Goal: Information Seeking & Learning: Learn about a topic

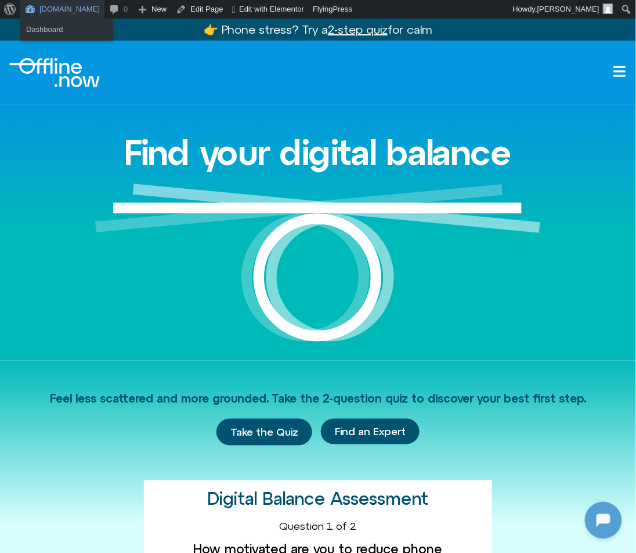
click at [71, 8] on link "[DOMAIN_NAME]" at bounding box center [62, 9] width 84 height 19
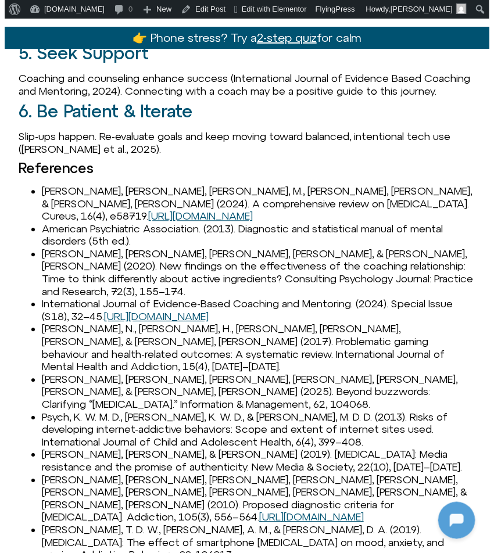
scroll to position [1621, 0]
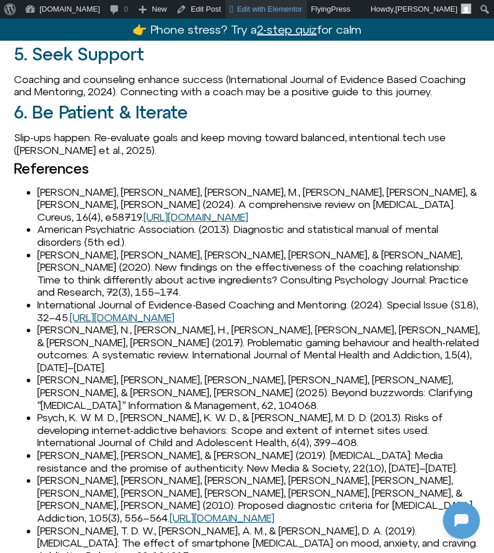
click at [237, 9] on span "Edit with Elementor" at bounding box center [269, 9] width 65 height 9
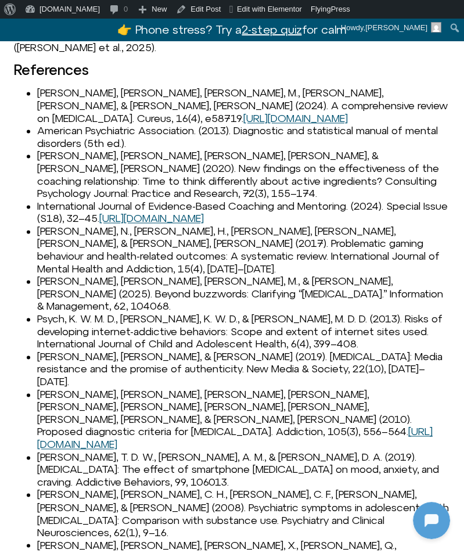
scroll to position [1593, 0]
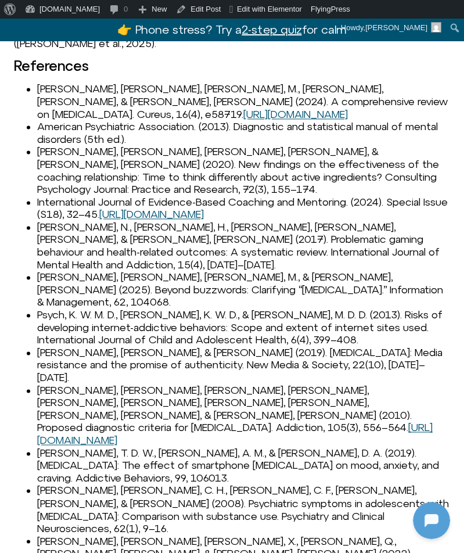
click at [70, 271] on li "[PERSON_NAME], [PERSON_NAME], [PERSON_NAME], M., & [PERSON_NAME], [PERSON_NAME]…" at bounding box center [243, 290] width 413 height 38
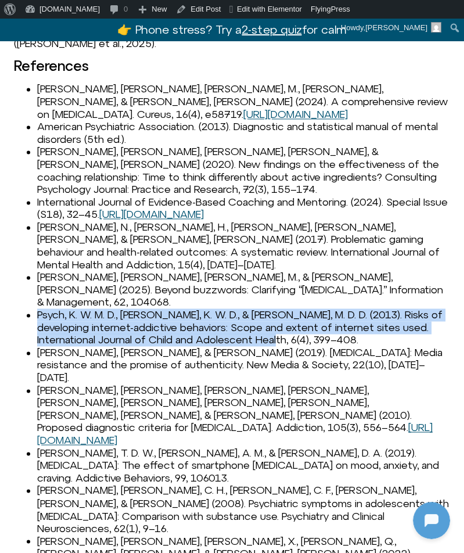
drag, startPoint x: 38, startPoint y: 250, endPoint x: 290, endPoint y: 272, distance: 252.4
click at [290, 308] on li "Psych, K. W. M. D., Psych, K. W. D., & Soz, M. D. D. (2013). Risks of developin…" at bounding box center [243, 327] width 413 height 38
copy li "Psych, K. W. M. D., Psych, K. W. D., & Soz, M. D. D. (2013). Risks of developin…"
click at [237, 9] on span "Edit with Elementor" at bounding box center [269, 9] width 65 height 9
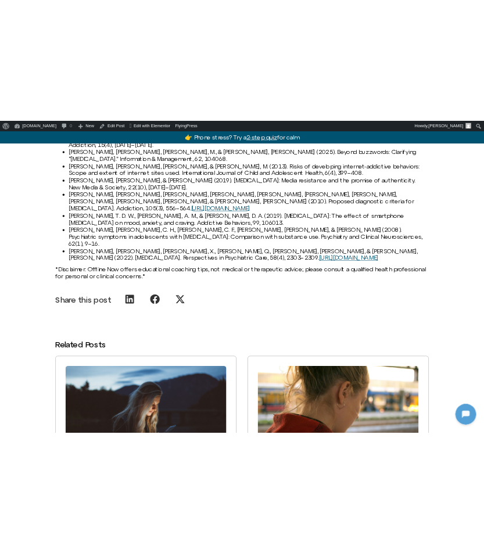
scroll to position [1780, 0]
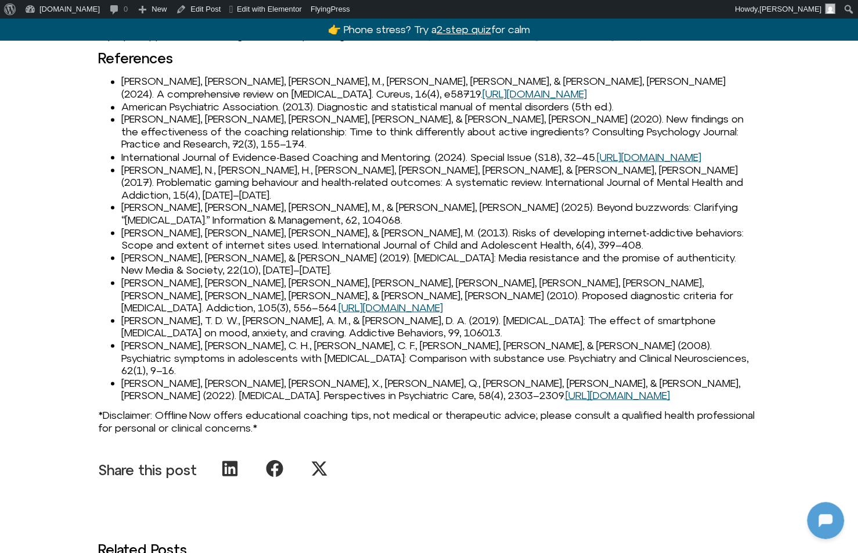
click at [131, 294] on li "[PERSON_NAME], [PERSON_NAME], [PERSON_NAME], [PERSON_NAME], [PERSON_NAME], [PER…" at bounding box center [440, 295] width 639 height 38
copy li "[PERSON_NAME]"
click at [154, 311] on li "Tao, R., Huang, X., Wang, J., Zhang, H., Zhang, Y., & Li, M. (2010). Proposed d…" at bounding box center [440, 295] width 639 height 38
drag, startPoint x: 123, startPoint y: 297, endPoint x: 484, endPoint y: 308, distance: 361.9
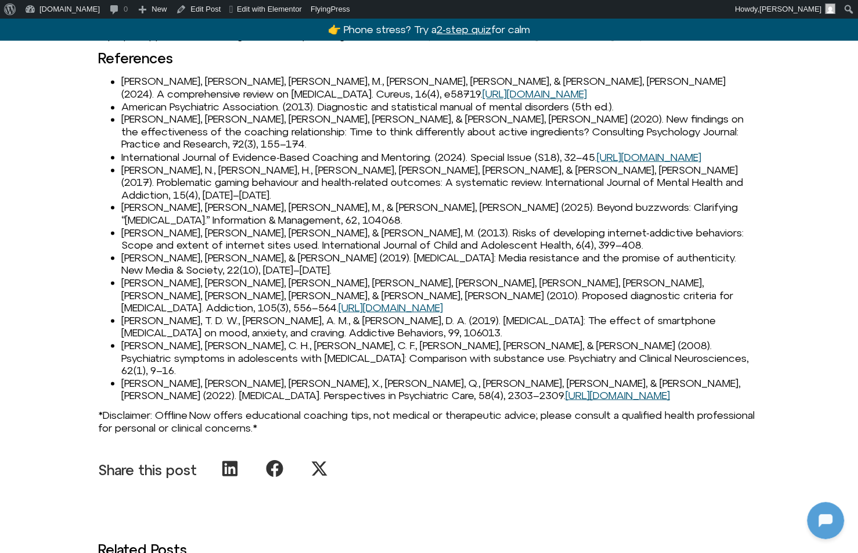
click at [484, 308] on li "Tao, R., Huang, X., Wang, J., Zhang, H., Zhang, Y., & Li, M. (2010). Proposed d…" at bounding box center [440, 295] width 639 height 38
click at [424, 313] on link "https://doi.org/10.1111/j.1360-0443.2009.02828.x" at bounding box center [391, 307] width 105 height 12
click at [134, 251] on li "Müller, K. W., Wöffling, K., & Dreier, M. (2013). Risks of developing internet-…" at bounding box center [440, 238] width 639 height 25
click at [124, 321] on li "Wilcockson, T. D. W., Osborne, A. M., & Ellis, D. A. (2019). Digital detox: The…" at bounding box center [440, 326] width 639 height 25
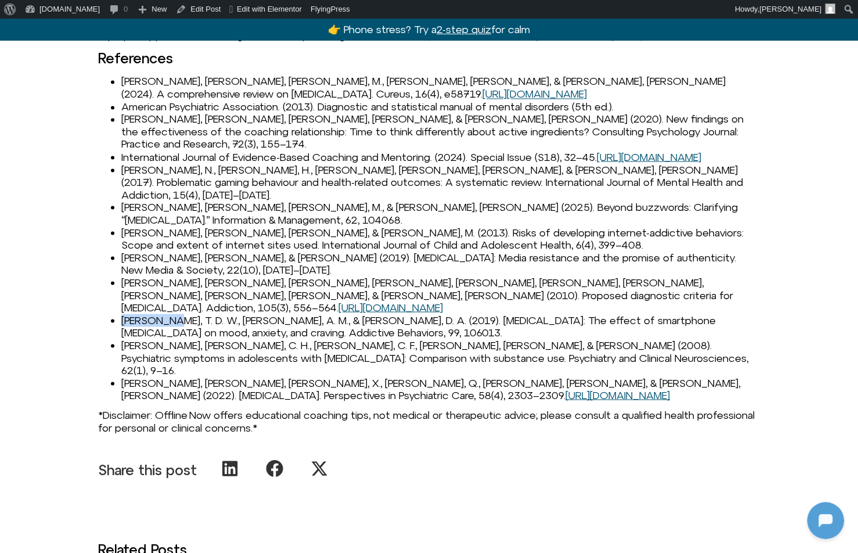
copy li "Wilcockson"
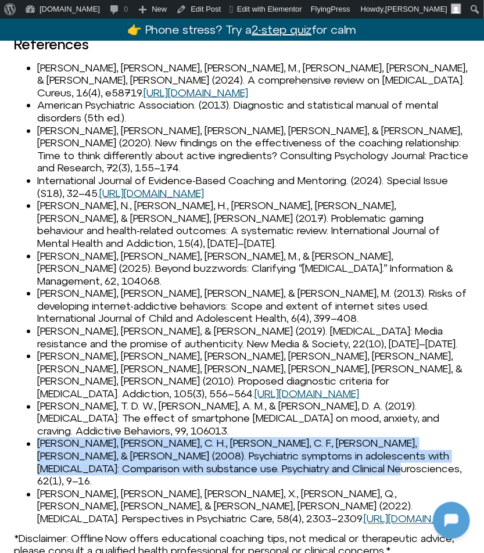
drag, startPoint x: 35, startPoint y: 380, endPoint x: 290, endPoint y: 408, distance: 256.4
click at [290, 408] on ul "Anandpara, A., Karimi, M., Kumar, S., & Varma, A. (2024). A comprehensive revie…" at bounding box center [242, 294] width 456 height 464
copy li "Yen, J. Y., Ko, C. H., Yen, C. F., Chen, S. H., Chung, W. L., & Chen, C. C. (20…"
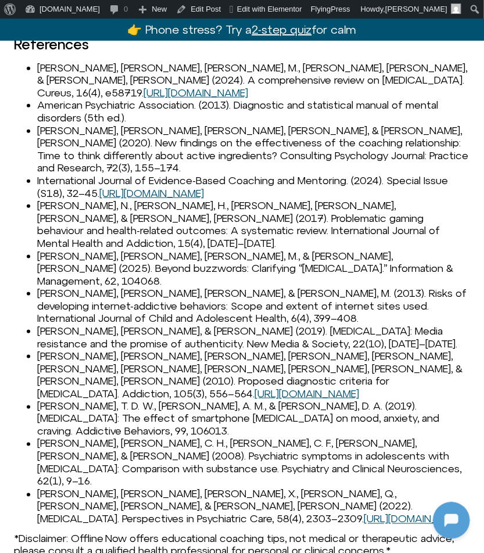
click at [65, 488] on li "Zhu, K., Xie, X., Liu, Q., Meng, H., & Song, R. (2022). Internet addiction. Per…" at bounding box center [253, 507] width 433 height 38
click at [363, 513] on link "https://doi.org/10.1111/ppc.13060" at bounding box center [415, 519] width 105 height 12
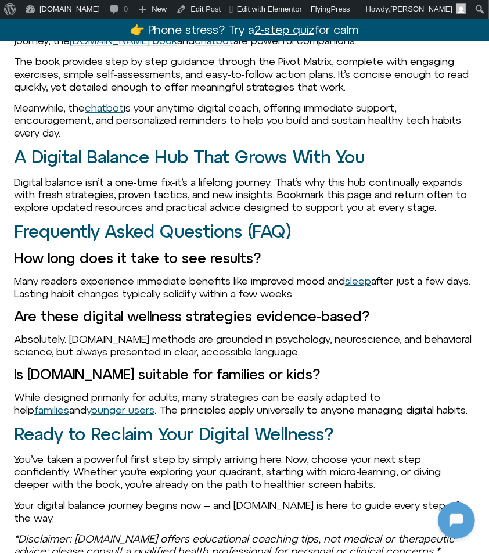
scroll to position [2076, 0]
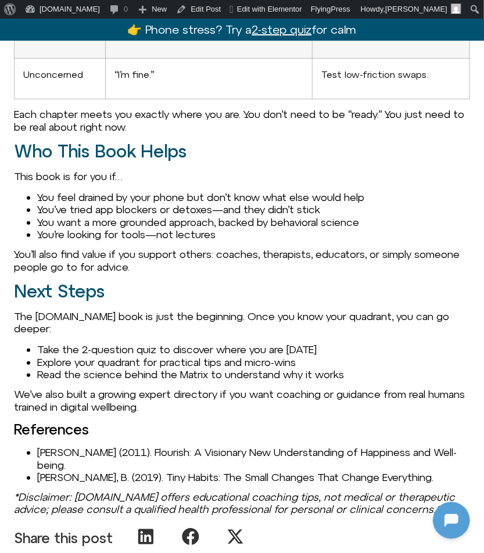
scroll to position [1534, 0]
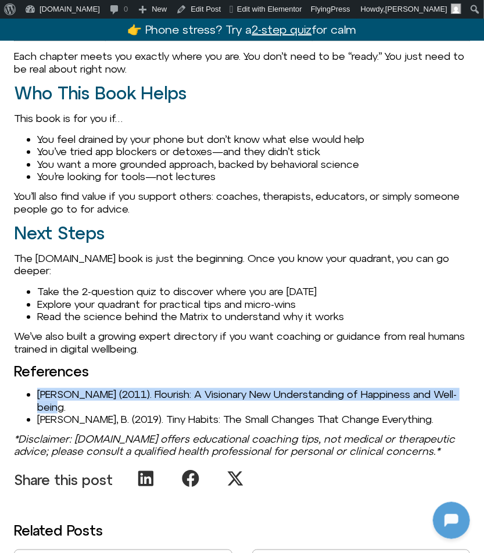
drag, startPoint x: 66, startPoint y: 350, endPoint x: 12, endPoint y: 340, distance: 54.9
copy li "Seligman, M. (2011). Flourish: A Visionary New Understanding of Happiness and W…"
click at [45, 413] on li "Fogg, B. (2019). Tiny Habits: The Small Changes That Change Everything." at bounding box center [253, 419] width 433 height 13
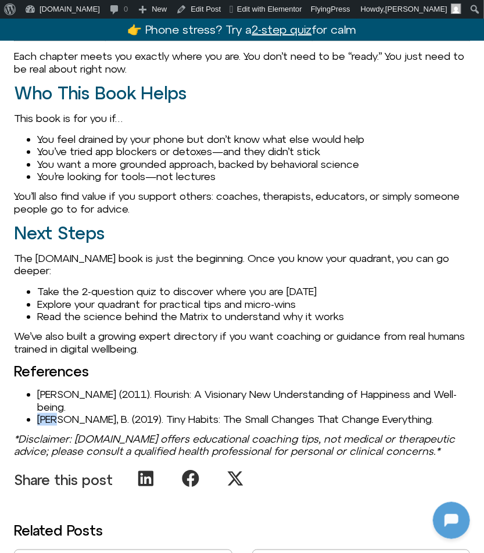
click at [45, 413] on li "Fogg, B. (2019). Tiny Habits: The Small Changes That Change Everything." at bounding box center [253, 419] width 433 height 13
copy li "Fogg"
click at [62, 413] on li "Fogg, B. (2019). Tiny Habits: The Small Changes That Change Everything." at bounding box center [253, 419] width 433 height 13
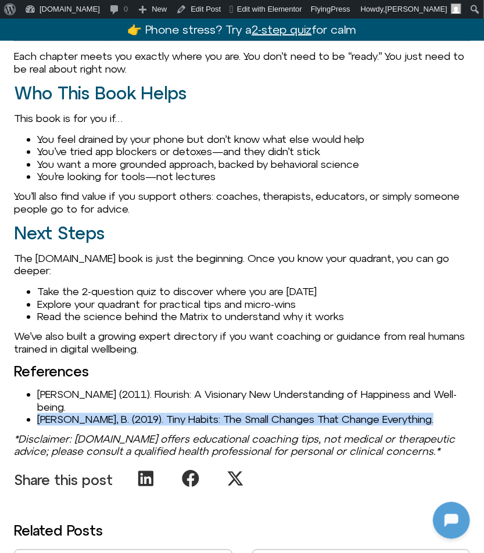
click at [62, 413] on li "Fogg, B. (2019). Tiny Habits: The Small Changes That Change Everything." at bounding box center [253, 419] width 433 height 13
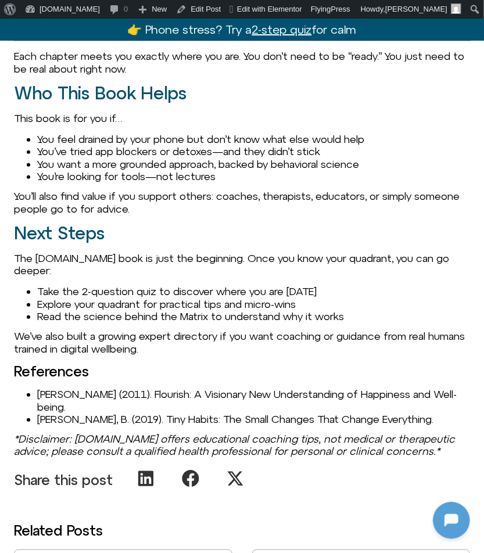
click at [73, 413] on li "Fogg, B. (2019). Tiny Habits: The Small Changes That Change Everything." at bounding box center [253, 419] width 433 height 13
drag, startPoint x: 75, startPoint y: 362, endPoint x: 19, endPoint y: 362, distance: 56.3
click at [19, 388] on ul "Seligman, M. (2011). Flourish: A Visionary New Understanding of Happiness and W…" at bounding box center [242, 407] width 456 height 38
copy li "Fogg, B"
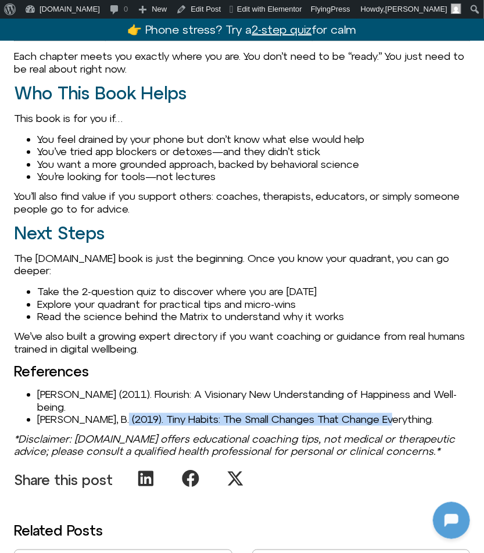
drag, startPoint x: 116, startPoint y: 363, endPoint x: 396, endPoint y: 366, distance: 279.9
click at [396, 413] on li "Fogg, B. (2019). Tiny Habits: The Small Changes That Change Everything." at bounding box center [253, 419] width 433 height 13
copy li "Tiny Habits: The Small Changes That Change Everything."
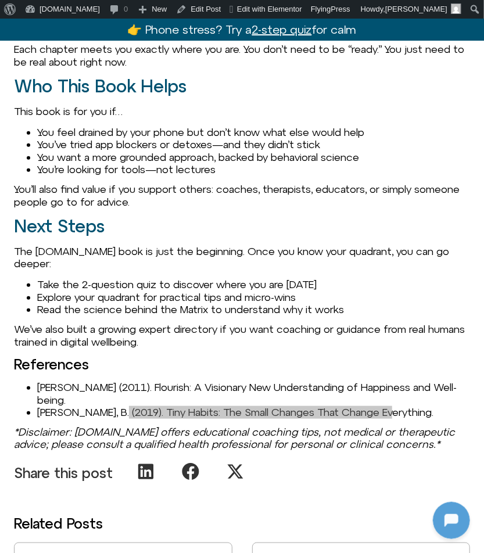
scroll to position [1552, 0]
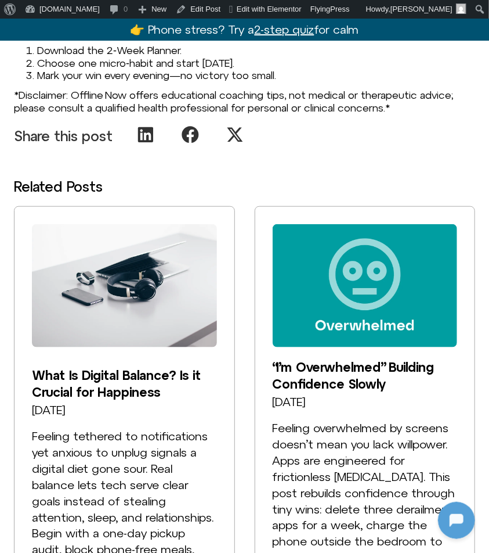
scroll to position [1680, 0]
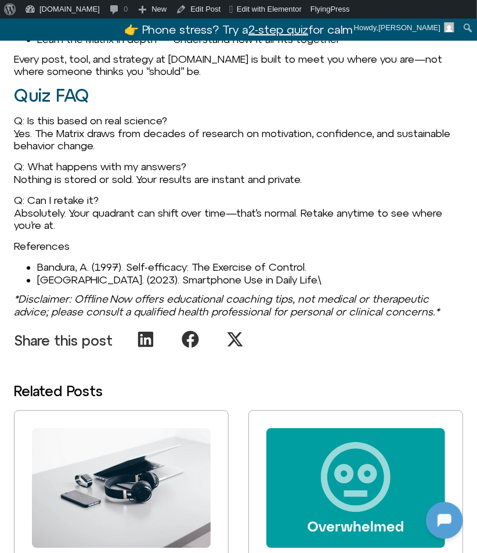
scroll to position [1473, 0]
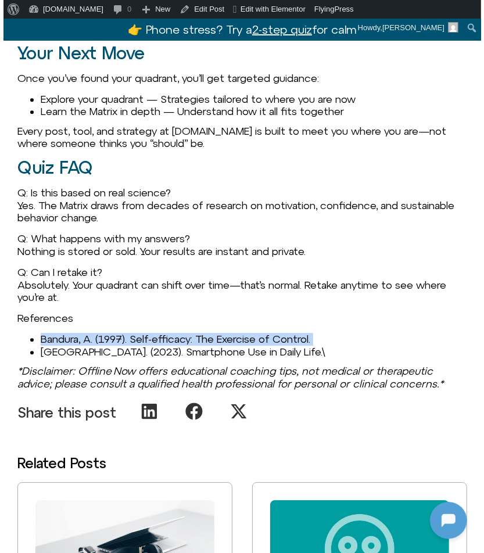
scroll to position [1477, 0]
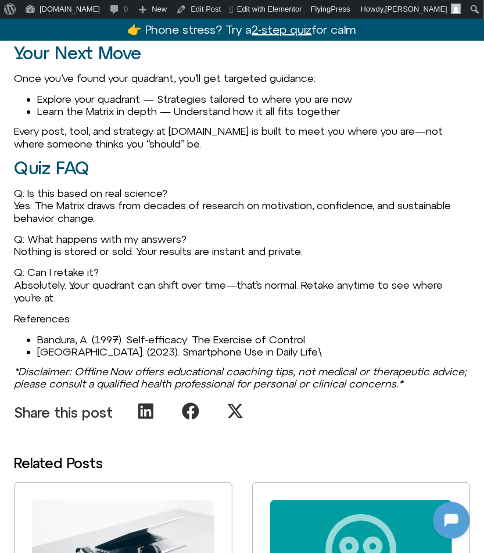
click at [107, 345] on li "Pew Research Center. (2023). Smartphone Use in Daily Life.\" at bounding box center [253, 351] width 433 height 13
drag, startPoint x: 39, startPoint y: 310, endPoint x: 329, endPoint y: 308, distance: 290.3
click at [330, 345] on li "Pew Research Center. (2023). Smartphone Use in Daily Life.\" at bounding box center [253, 351] width 433 height 13
copy li "Pew Research Center. (2023). Smartphone Use in Daily Life.\"
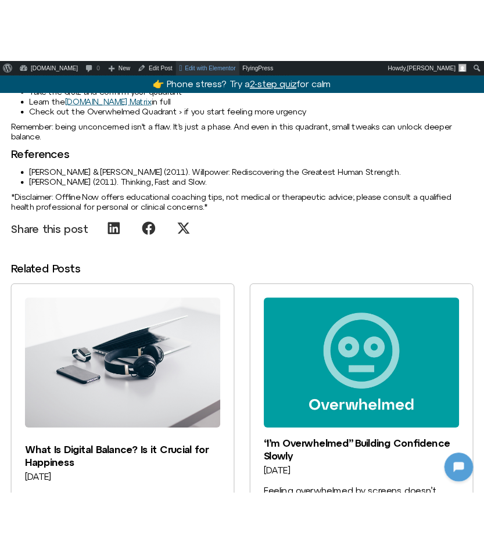
scroll to position [1517, 0]
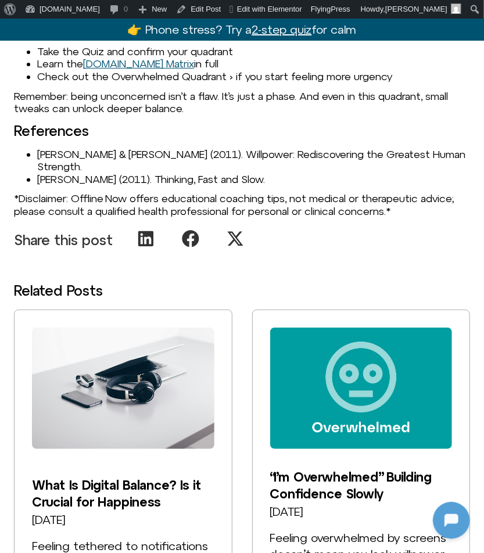
click at [55, 148] on li "[PERSON_NAME] & [PERSON_NAME] (2011). Willpower: Rediscovering the Greatest Hum…" at bounding box center [253, 160] width 433 height 25
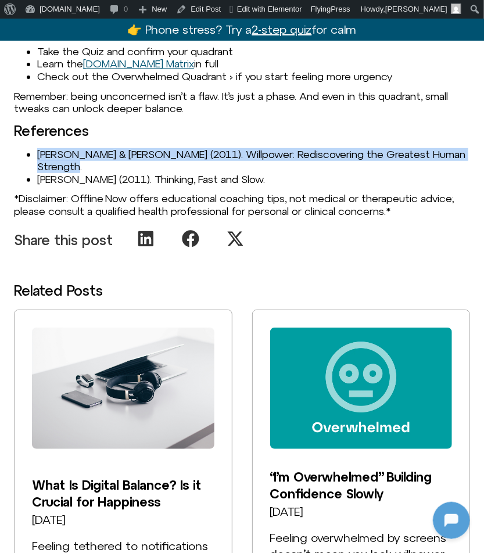
drag, startPoint x: 38, startPoint y: 152, endPoint x: 127, endPoint y: 164, distance: 89.6
click at [127, 164] on li "[PERSON_NAME] & [PERSON_NAME] (2011). Willpower: Rediscovering the Greatest Hum…" at bounding box center [253, 160] width 433 height 25
copy li "[PERSON_NAME] & [PERSON_NAME] (2011). Willpower: Rediscovering the Greatest Hum…"
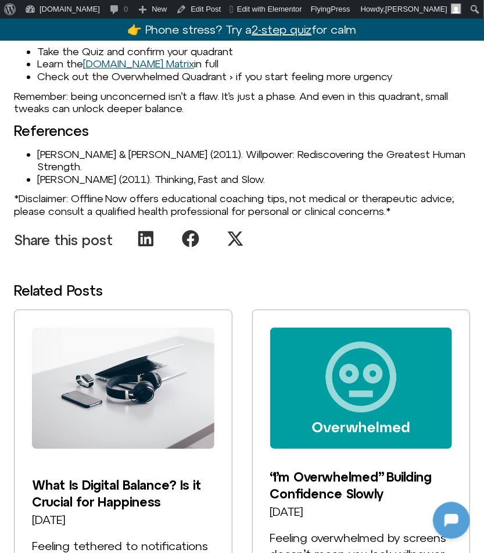
click at [139, 136] on h3 "References" at bounding box center [242, 130] width 456 height 15
drag, startPoint x: 165, startPoint y: 154, endPoint x: 37, endPoint y: 154, distance: 128.9
click at [37, 154] on li "Baumeister, R. & Tierney, J. (2011). Willpower: Rediscovering the Greatest Huma…" at bounding box center [253, 160] width 433 height 25
copy li "Baumeister, R. & Tierney, J."
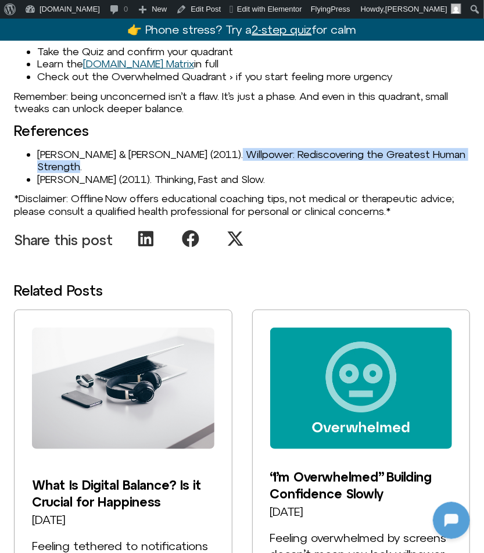
drag, startPoint x: 206, startPoint y: 153, endPoint x: 113, endPoint y: 164, distance: 93.6
click at [113, 164] on li "Baumeister, R. & Tierney, J. (2011). Willpower: Rediscovering the Greatest Huma…" at bounding box center [253, 160] width 433 height 25
copy li "Willpower: Rediscovering the Greatest Human Strength."
click at [120, 160] on li "Baumeister, R. & Tierney, J. (2011). Willpower: Rediscovering the Greatest Huma…" at bounding box center [253, 160] width 433 height 25
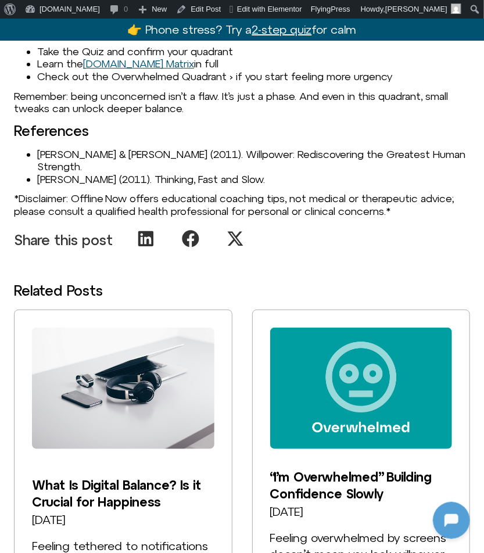
click at [57, 172] on li "Baumeister, R. & Tierney, J. (2011). Willpower: Rediscovering the Greatest Huma…" at bounding box center [253, 160] width 433 height 25
drag, startPoint x: 38, startPoint y: 181, endPoint x: 267, endPoint y: 179, distance: 228.8
click at [267, 179] on li "Kahneman, D. (2011). Thinking, Fast and Slow." at bounding box center [253, 179] width 433 height 13
copy li "Kahneman, D. (2011). Thinking, Fast and Slow."
click at [73, 209] on p "*Disclaimer: Offline Now offers educational coaching tips, not medical or thera…" at bounding box center [242, 204] width 456 height 25
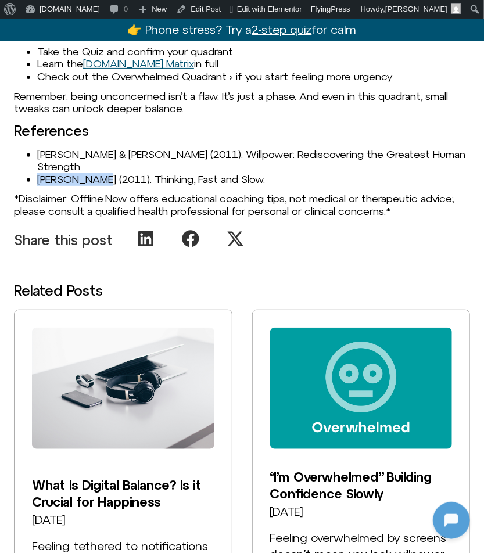
drag, startPoint x: 105, startPoint y: 178, endPoint x: 25, endPoint y: 178, distance: 79.5
click at [25, 178] on ul "Baumeister, R. & Tierney, J. (2011). Willpower: Rediscovering the Greatest Huma…" at bounding box center [242, 167] width 456 height 38
copy li "Kahneman, D."
click at [124, 180] on li "Kahneman, D. (2011). Thinking, Fast and Slow." at bounding box center [253, 179] width 433 height 13
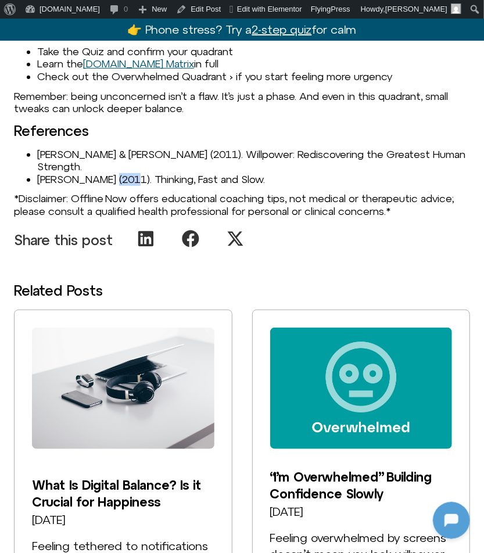
copy li "2011"
drag, startPoint x: 143, startPoint y: 179, endPoint x: 255, endPoint y: 179, distance: 112.6
click at [256, 179] on li "Kahneman, D. (2011). Thinking, Fast and Slow." at bounding box center [253, 179] width 433 height 13
copy li "Thinking, Fast and Slow."
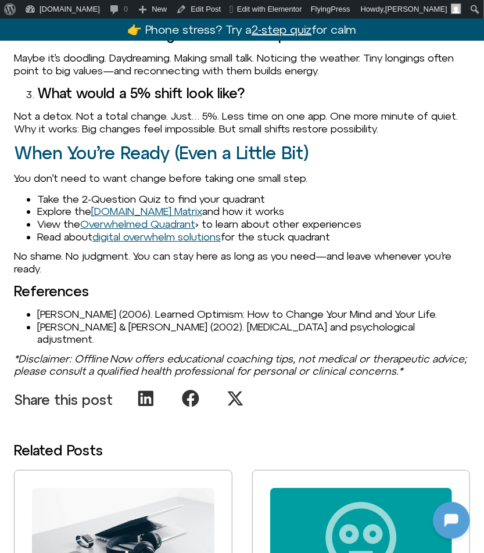
scroll to position [1270, 0]
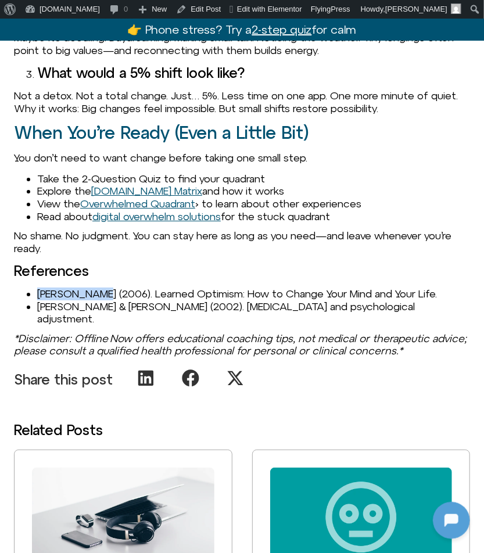
drag, startPoint x: 37, startPoint y: 306, endPoint x: 98, endPoint y: 306, distance: 61.0
click at [98, 300] on li "Seligman, M. (2006). Learned Optimism: How to Change Your Mind and Your Life." at bounding box center [253, 293] width 433 height 13
copy li "Seligman, M."
click at [292, 275] on h3 "References" at bounding box center [242, 270] width 456 height 15
click at [264, 300] on li "Seligman, M. (2006). Learned Optimism: How to Change Your Mind and Your Life." at bounding box center [253, 293] width 433 height 13
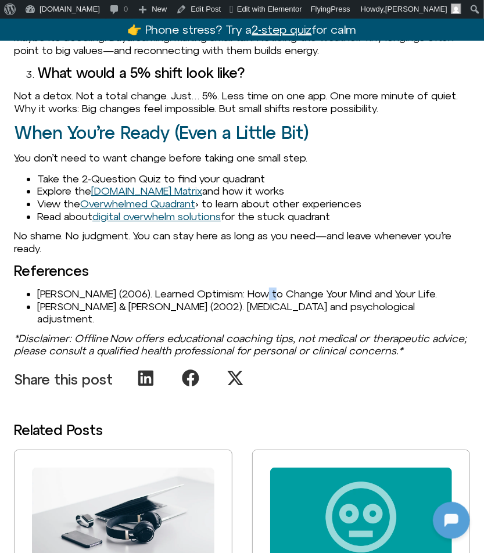
click at [264, 300] on li "Seligman, M. (2006). Learned Optimism: How to Change Your Mind and Your Life." at bounding box center [253, 293] width 433 height 13
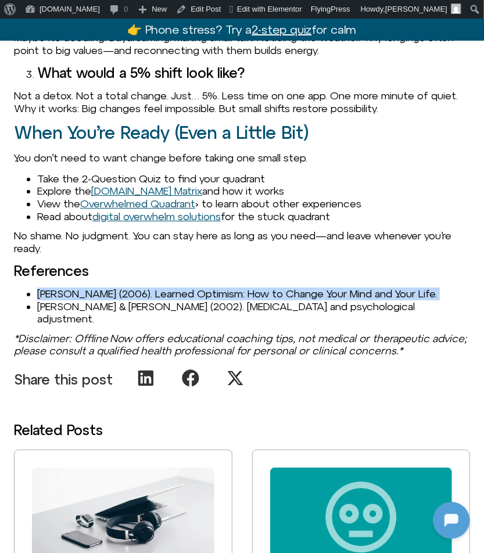
click at [264, 300] on li "Seligman, M. (2006). Learned Optimism: How to Change Your Mind and Your Life." at bounding box center [253, 293] width 433 height 13
copy li "Seligman, M. (2006). Learned Optimism: How to Change Your Mind and Your Life."
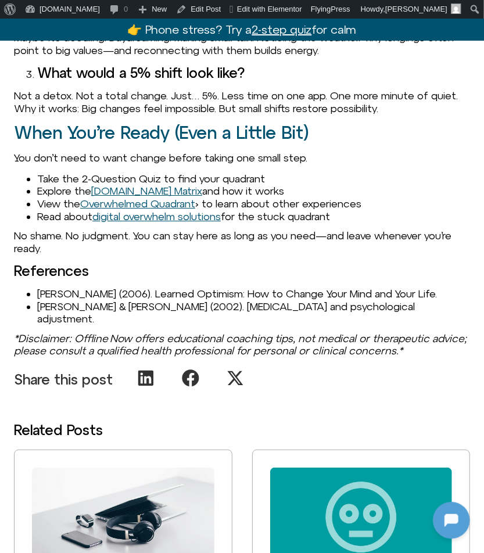
drag, startPoint x: 141, startPoint y: 304, endPoint x: 358, endPoint y: 312, distance: 217.3
click at [358, 312] on ul "Seligman, M. (2006). Learned Optimism: How to Change Your Mind and Your Life. F…" at bounding box center [242, 306] width 456 height 38
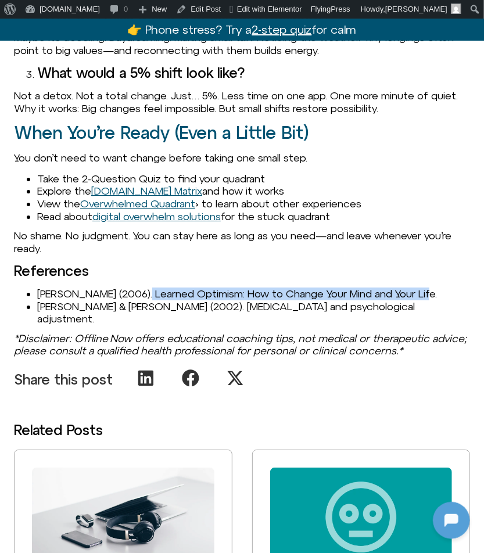
drag, startPoint x: 429, startPoint y: 305, endPoint x: 139, endPoint y: 305, distance: 289.2
click at [139, 300] on li "Seligman, M. (2006). Learned Optimism: How to Change Your Mind and Your Life." at bounding box center [253, 293] width 433 height 13
copy li "Learned Optimism: How to Change Your Mind and Your Life"
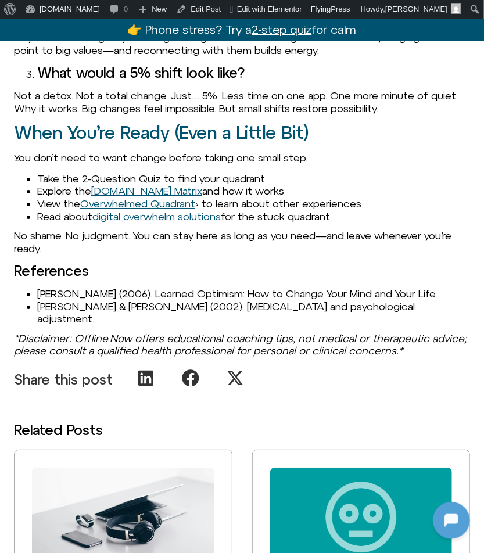
click at [157, 278] on h3 "References" at bounding box center [242, 270] width 456 height 15
drag, startPoint x: 34, startPoint y: 317, endPoint x: 422, endPoint y: 310, distance: 387.9
click at [422, 310] on ul "Seligman, M. (2006). Learned Optimism: How to Change Your Mind and Your Life. F…" at bounding box center [242, 306] width 456 height 38
copy li "fe."
click at [333, 278] on h3 "References" at bounding box center [242, 270] width 456 height 15
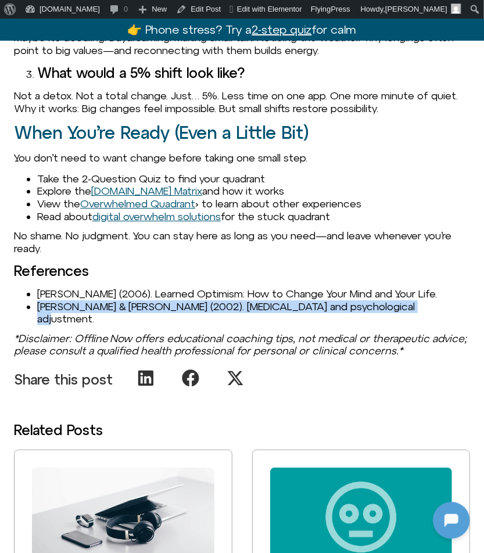
drag, startPoint x: 391, startPoint y: 315, endPoint x: 30, endPoint y: 315, distance: 361.7
click at [37, 315] on li "Flett, G. & Hewitt, P. (2002). Perfectionism and psychological adjustment." at bounding box center [253, 312] width 433 height 25
copy li "Flett, G. & Hewitt, P. (2002). Perfectionism and psychological adjustment."
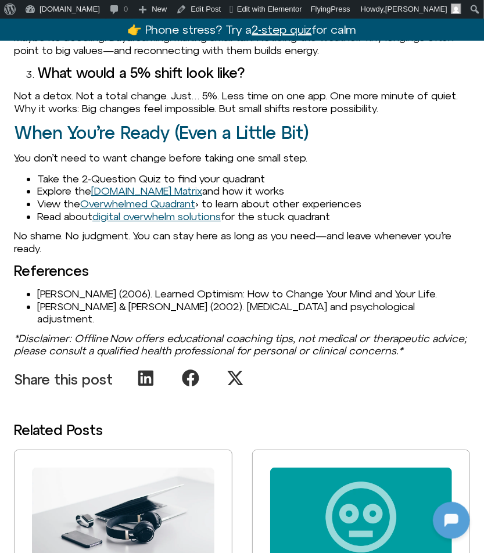
click at [148, 300] on li "Seligman, M. (2006). Learned Optimism: How to Change Your Mind and Your Life." at bounding box center [253, 293] width 433 height 13
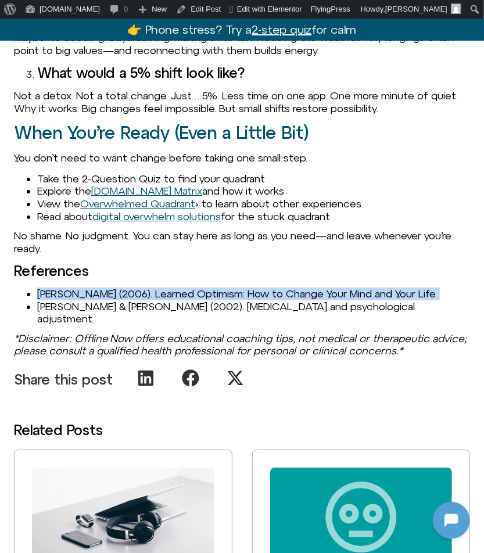
click at [148, 300] on li "Seligman, M. (2006). Learned Optimism: How to Change Your Mind and Your Life." at bounding box center [253, 293] width 433 height 13
copy li "Seligman, M. (2006). Learned Optimism: How to Change Your Mind and Your Life."
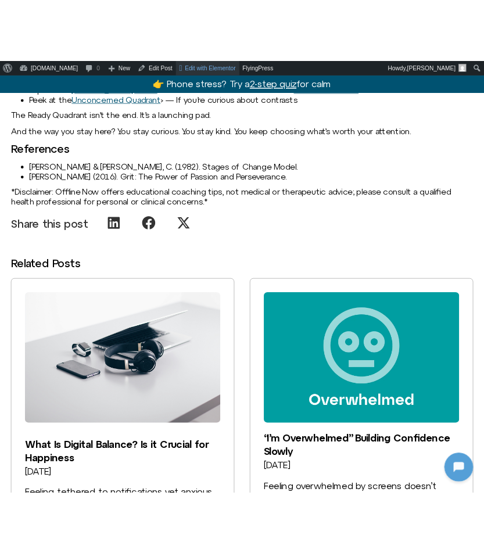
scroll to position [1509, 0]
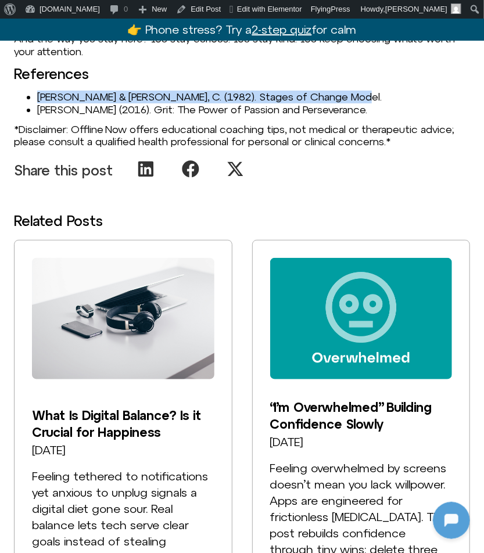
drag, startPoint x: 37, startPoint y: 186, endPoint x: 375, endPoint y: 183, distance: 338.0
click at [375, 103] on li "[PERSON_NAME] & [PERSON_NAME], C. (1982). Stages of Change Model." at bounding box center [253, 97] width 433 height 13
copy li "[PERSON_NAME] & [PERSON_NAME], C. (1982). Stages of Change Model."
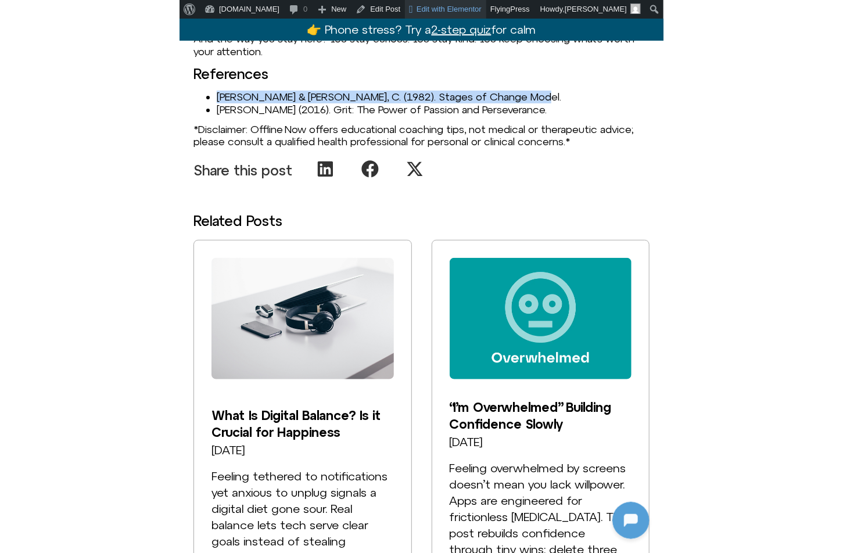
scroll to position [1507, 0]
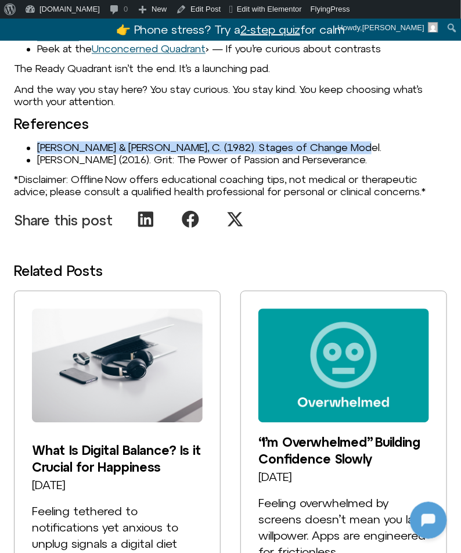
click at [200, 154] on li "Prochaska, J. & DiClemente, C. (1982). Stages of Change Model." at bounding box center [242, 148] width 410 height 13
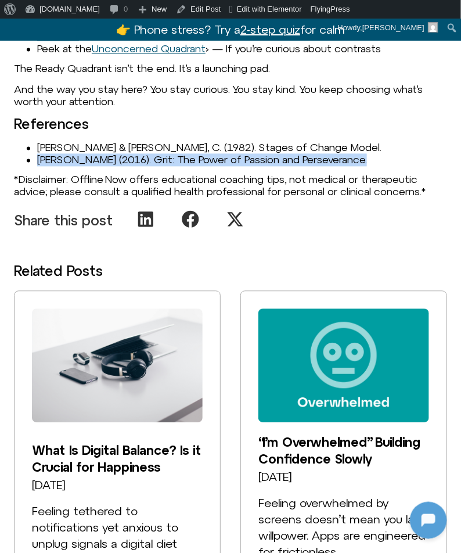
drag, startPoint x: 37, startPoint y: 214, endPoint x: 377, endPoint y: 214, distance: 339.7
click at [377, 167] on li "Duckworth, A. (2016). Grit: The Power of Passion and Perseverance." at bounding box center [242, 160] width 410 height 13
copy li "Duckworth, A. (2016). Grit: The Power of Passion and Perseverance."
click at [89, 167] on li "Duckworth, A. (2016). Grit: The Power of Passion and Perseverance." at bounding box center [242, 160] width 410 height 13
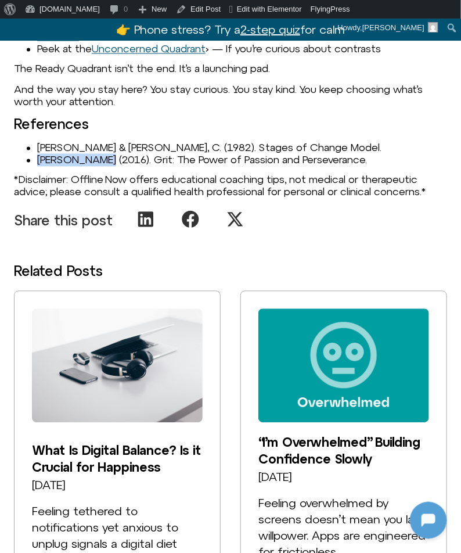
drag, startPoint x: 106, startPoint y: 215, endPoint x: 38, endPoint y: 216, distance: 67.9
click at [38, 167] on li "Duckworth, A. (2016). Grit: The Power of Passion and Perseverance." at bounding box center [242, 160] width 410 height 13
copy li "Duckworth, A."
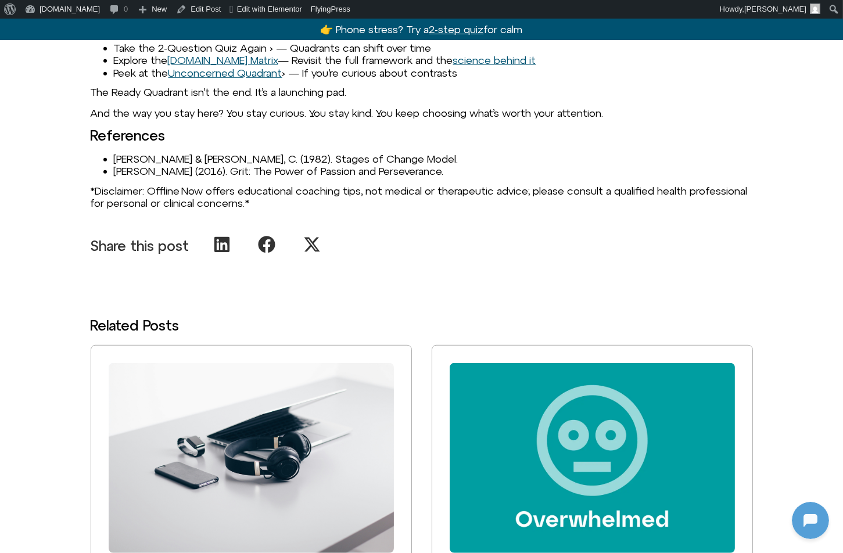
click at [204, 165] on li "Duckworth, A. (2016). Grit: The Power of Passion and Perseverance." at bounding box center [433, 171] width 639 height 13
drag, startPoint x: 221, startPoint y: 160, endPoint x: 483, endPoint y: 163, distance: 261.3
click at [483, 165] on li "Duckworth, A. (2016). Grit: The Power of Passion and Perseverance." at bounding box center [433, 171] width 639 height 13
copy li "Grit: The Power of Passion and Perseverance."
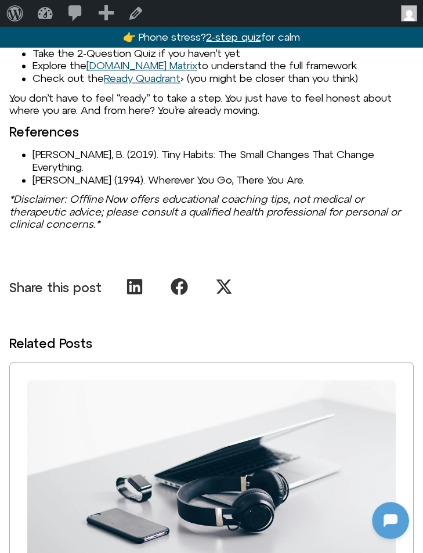
scroll to position [1448, 0]
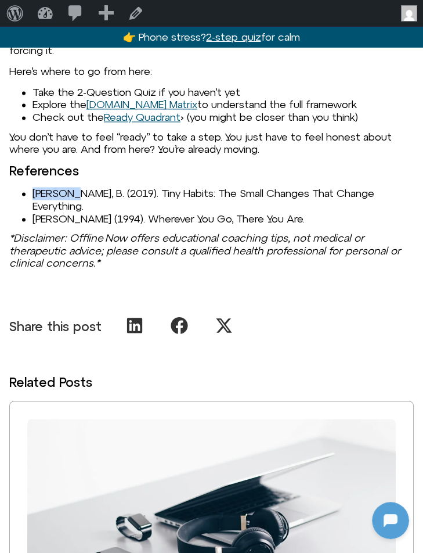
drag, startPoint x: 30, startPoint y: 192, endPoint x: 71, endPoint y: 190, distance: 41.2
click at [71, 190] on ul "[PERSON_NAME], B. (2019). Tiny Habits: The Small Changes That Change Everything…" at bounding box center [211, 206] width 405 height 38
copy li "[PERSON_NAME], B."
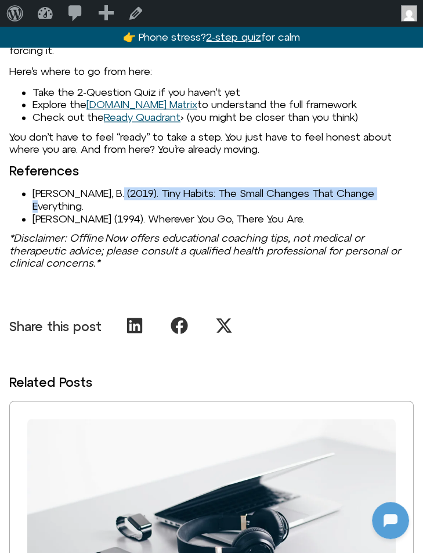
drag, startPoint x: 110, startPoint y: 193, endPoint x: 381, endPoint y: 195, distance: 271.2
click at [381, 195] on li "[PERSON_NAME], B. (2019). Tiny Habits: The Small Changes That Change Everything." at bounding box center [223, 199] width 381 height 25
copy li "Tiny Habits: The Small Changes That Change Everything"
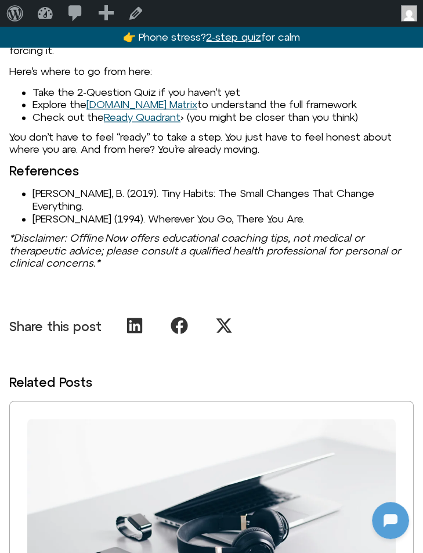
click at [71, 213] on li "[PERSON_NAME] (1994). Wherever You Go, There You Are." at bounding box center [223, 219] width 381 height 13
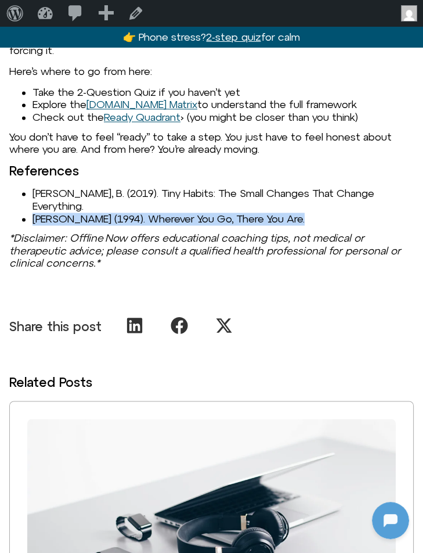
click at [71, 213] on li "[PERSON_NAME] (1994). Wherever You Go, There You Are." at bounding box center [223, 219] width 381 height 13
copy li "[PERSON_NAME] (1994). Wherever You Go, There You Are."
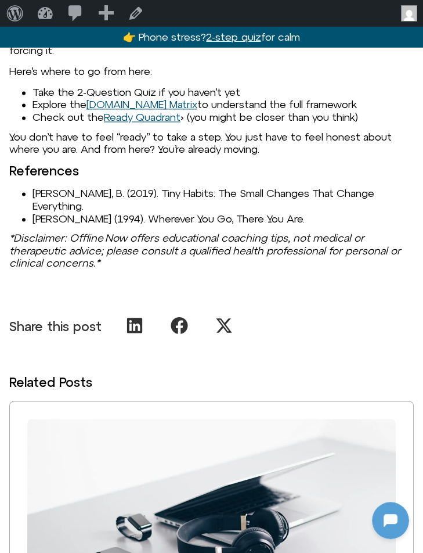
click at [66, 232] on em "*Disclaimer: Offline Now offers educational coaching tips, not medical or thera…" at bounding box center [205, 250] width 392 height 37
drag, startPoint x: 99, startPoint y: 207, endPoint x: -35, endPoint y: 207, distance: 134.1
copy li "[PERSON_NAME]"
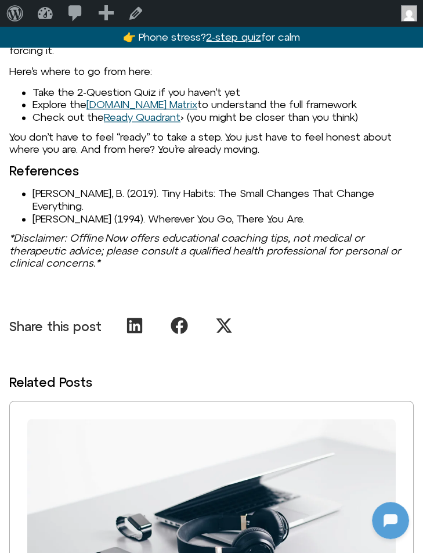
drag, startPoint x: 136, startPoint y: 201, endPoint x: 317, endPoint y: 200, distance: 180.6
click at [317, 213] on li "Kabat-Zinn, J. (1994). Wherever You Go, There You Are." at bounding box center [223, 219] width 381 height 13
copy li "Wherever You Go, There You Are."
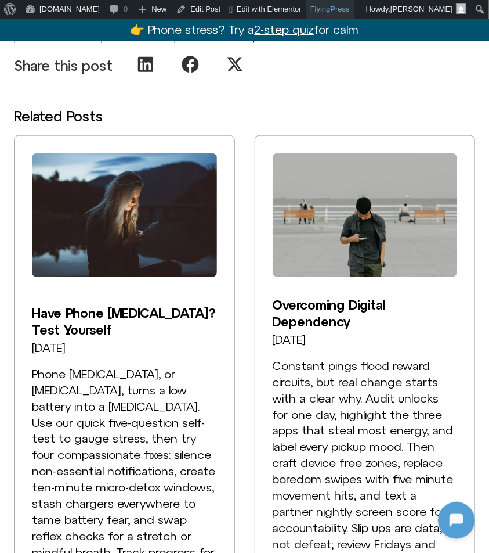
scroll to position [1774, 0]
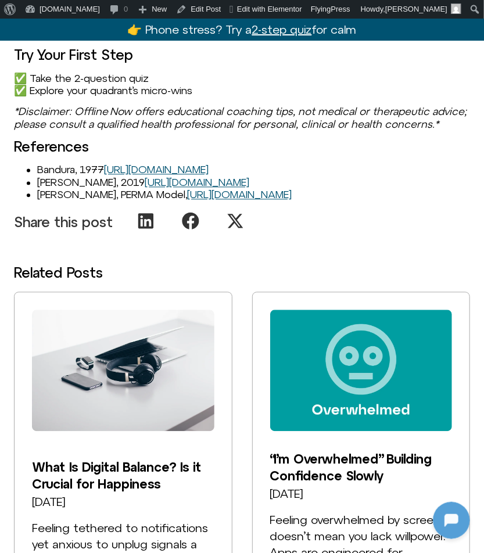
scroll to position [2170, 0]
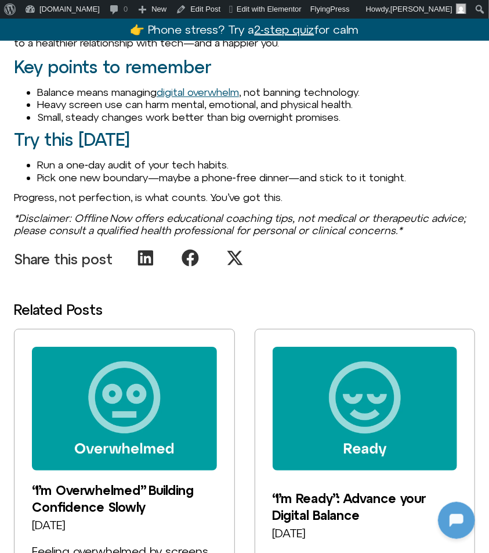
scroll to position [1205, 0]
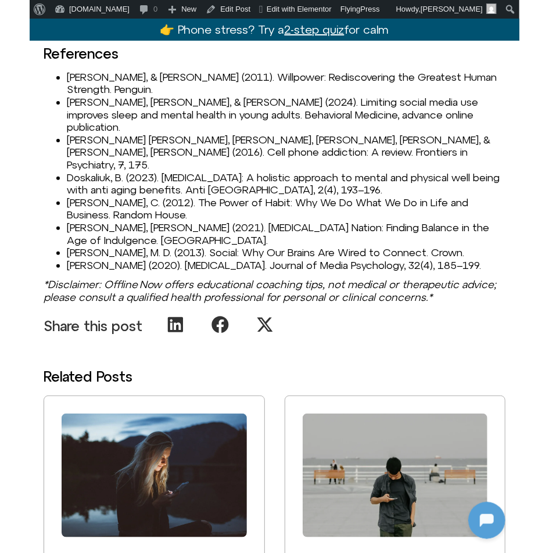
scroll to position [1349, 0]
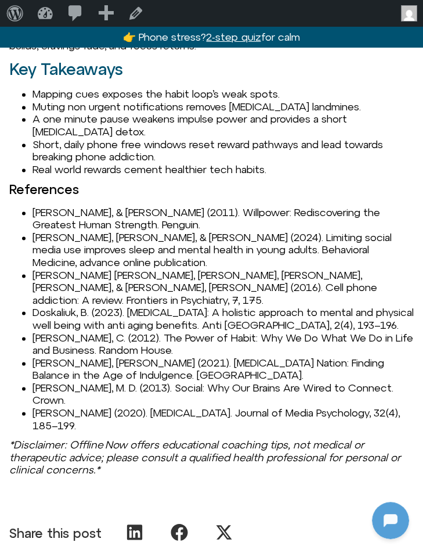
click at [63, 206] on li "[PERSON_NAME], & [PERSON_NAME] (2011). Willpower: Rediscovering the Greatest Hu…" at bounding box center [223, 218] width 381 height 25
copy li "[PERSON_NAME]"
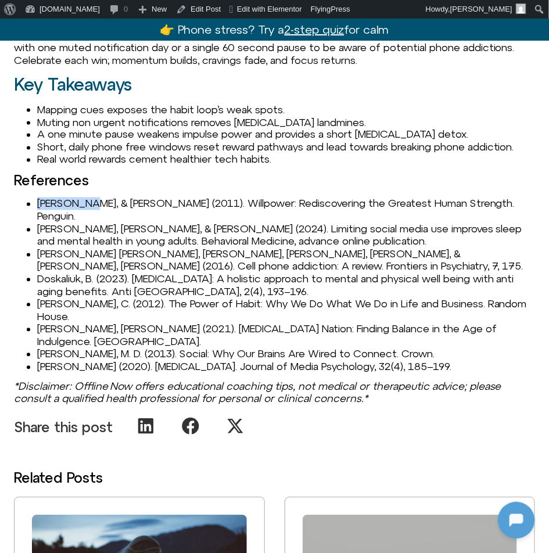
click at [322, 231] on li "[PERSON_NAME], [PERSON_NAME], & [PERSON_NAME] (2024). Limiting social media use…" at bounding box center [286, 235] width 498 height 25
click at [138, 223] on li "[PERSON_NAME], [PERSON_NAME], & [PERSON_NAME] (2024). Limiting social media use…" at bounding box center [286, 235] width 498 height 25
click at [92, 202] on li "[PERSON_NAME], & [PERSON_NAME] (2011). Willpower: Rediscovering the Greatest Hu…" at bounding box center [286, 209] width 498 height 25
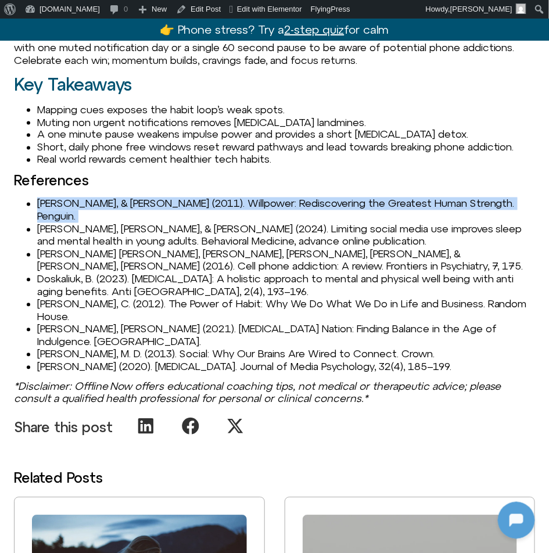
click at [92, 202] on li "[PERSON_NAME], & [PERSON_NAME] (2011). Willpower: Rediscovering the Greatest Hu…" at bounding box center [286, 209] width 498 height 25
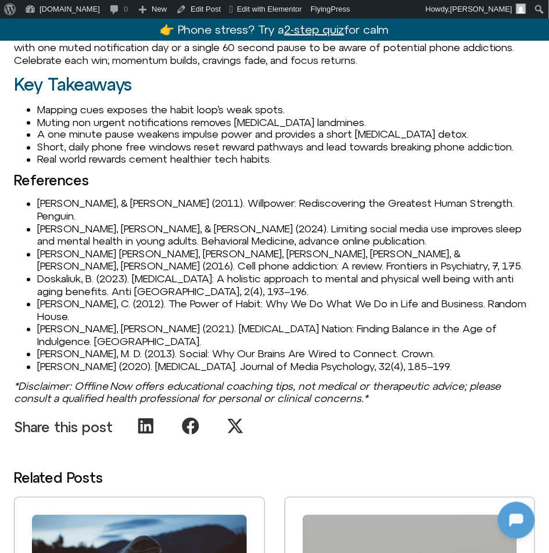
click at [150, 206] on li "[PERSON_NAME], & [PERSON_NAME] (2011). Willpower: Rediscovering the Greatest Hu…" at bounding box center [286, 209] width 498 height 25
copy li "[PERSON_NAME]"
click at [246, 206] on li "[PERSON_NAME], & [PERSON_NAME] (2011). Willpower: Rediscovering the Greatest Hu…" at bounding box center [286, 209] width 498 height 25
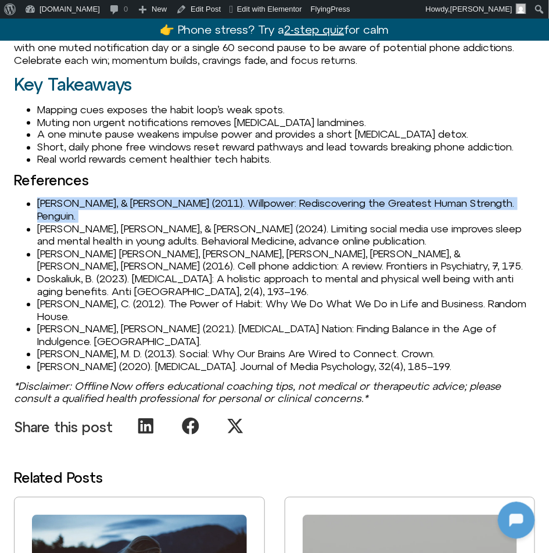
click at [246, 206] on li "[PERSON_NAME], & [PERSON_NAME] (2011). Willpower: Rediscovering the Greatest Hu…" at bounding box center [286, 209] width 498 height 25
copy li "[PERSON_NAME], & [PERSON_NAME] (2011). Willpower: Rediscovering the Greatest Hu…"
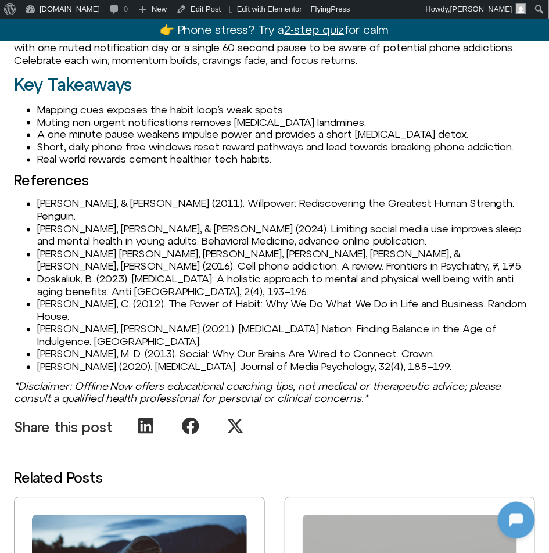
click at [115, 186] on h3 "References" at bounding box center [274, 180] width 521 height 15
drag, startPoint x: 178, startPoint y: 206, endPoint x: 37, endPoint y: 201, distance: 140.6
click at [37, 201] on li "[PERSON_NAME], & [PERSON_NAME] (2011). Willpower: Rediscovering the Greatest Hu…" at bounding box center [286, 209] width 498 height 25
copy li "[PERSON_NAME], & [PERSON_NAME]"
click at [175, 164] on li "Real world rewards cement healthier tech habits." at bounding box center [286, 159] width 498 height 13
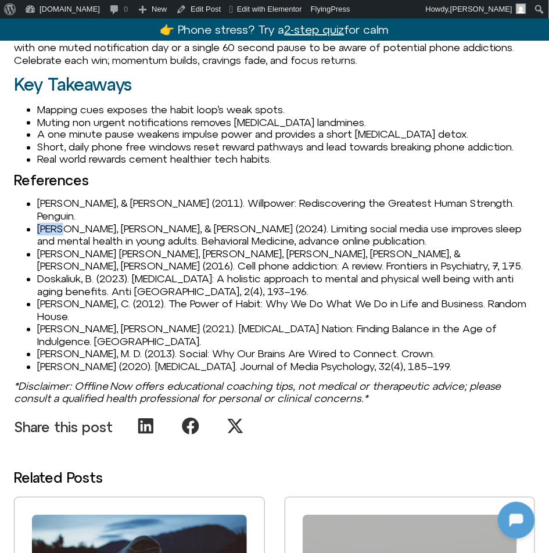
drag, startPoint x: 37, startPoint y: 217, endPoint x: 70, endPoint y: 213, distance: 32.8
click at [70, 223] on li "[PERSON_NAME], [PERSON_NAME], & [PERSON_NAME] (2024). Limiting social media use…" at bounding box center [286, 235] width 498 height 25
copy li "[PERSON_NAME]"
click at [55, 248] on li "[PERSON_NAME] [PERSON_NAME], [PERSON_NAME], [PERSON_NAME], [PERSON_NAME], & [PE…" at bounding box center [286, 260] width 498 height 25
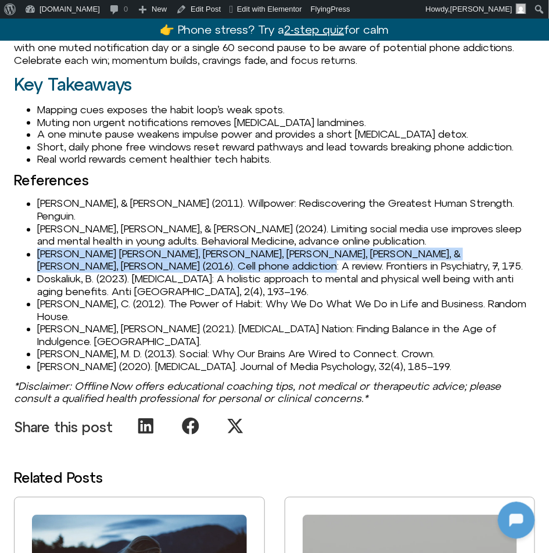
drag, startPoint x: 201, startPoint y: 254, endPoint x: 35, endPoint y: 242, distance: 166.6
click at [35, 242] on ul "[PERSON_NAME], & [PERSON_NAME] (2011). Willpower: Rediscovering the Greatest Hu…" at bounding box center [274, 284] width 521 height 175
copy li "[PERSON_NAME] [PERSON_NAME], [PERSON_NAME], [PERSON_NAME], [PERSON_NAME], & [PE…"
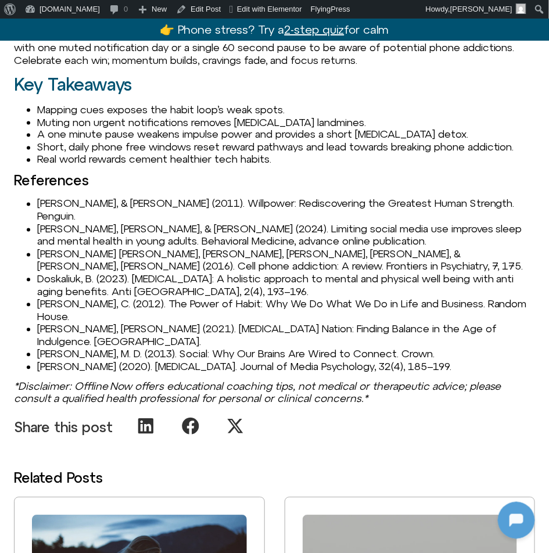
click at [206, 253] on li "[PERSON_NAME] [PERSON_NAME], [PERSON_NAME], [PERSON_NAME], [PERSON_NAME], & [PE…" at bounding box center [286, 260] width 498 height 25
click at [149, 258] on li "[PERSON_NAME] [PERSON_NAME], [PERSON_NAME], [PERSON_NAME], [PERSON_NAME], & [PE…" at bounding box center [286, 260] width 498 height 25
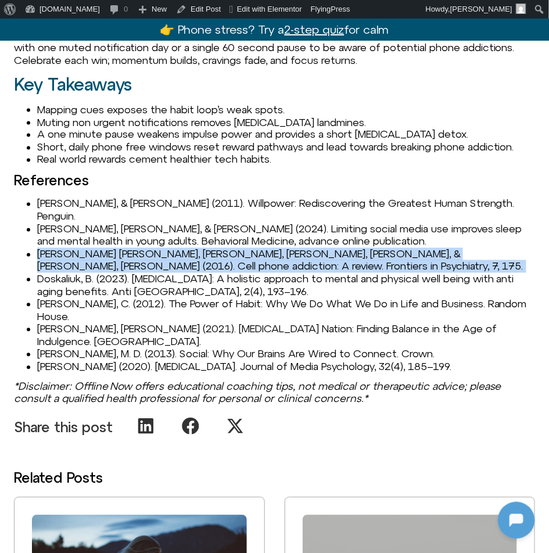
click at [149, 258] on li "[PERSON_NAME] [PERSON_NAME], [PERSON_NAME], [PERSON_NAME], [PERSON_NAME], & [PE…" at bounding box center [286, 260] width 498 height 25
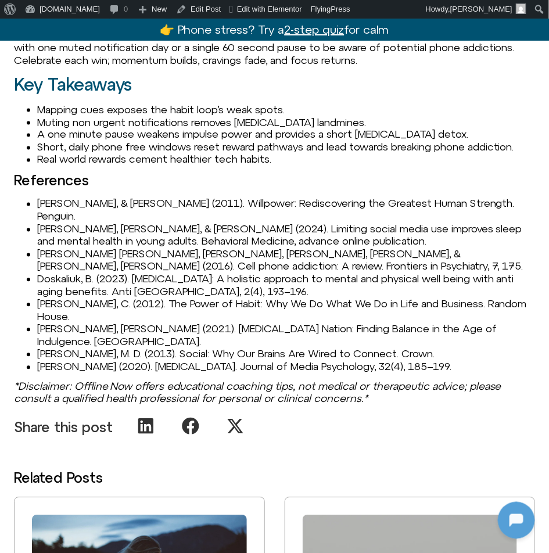
click at [129, 273] on li "Doskaliuk, B. (2023). [MEDICAL_DATA]: A holistic approach to mental and physica…" at bounding box center [286, 285] width 498 height 25
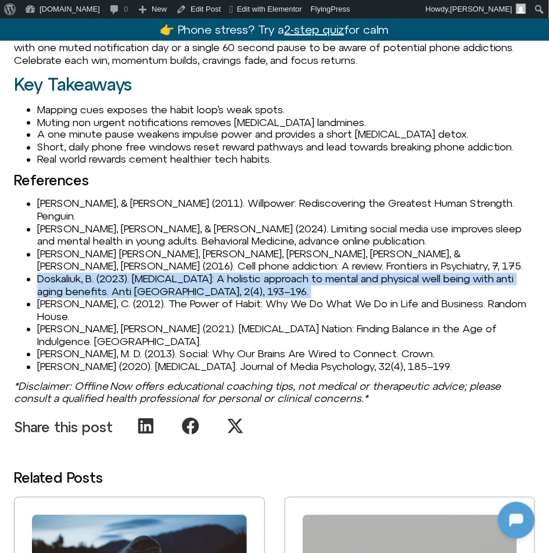
click at [129, 273] on li "Doskaliuk, B. (2023). [MEDICAL_DATA]: A holistic approach to mental and physica…" at bounding box center [286, 285] width 498 height 25
click at [87, 273] on li "Doskaliuk, B. (2023). [MEDICAL_DATA]: A holistic approach to mental and physica…" at bounding box center [286, 285] width 498 height 25
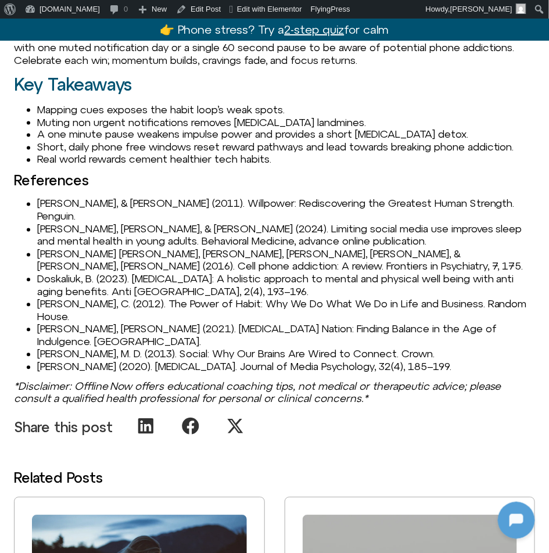
click at [77, 273] on li "Doskaliuk, B. (2023). [MEDICAL_DATA]: A holistic approach to mental and physica…" at bounding box center [286, 285] width 498 height 25
copy li "Doskaliuk"
click at [59, 298] on li "[PERSON_NAME], C. (2012). The Power of Habit: Why We Do What We Do in Life and …" at bounding box center [286, 310] width 498 height 25
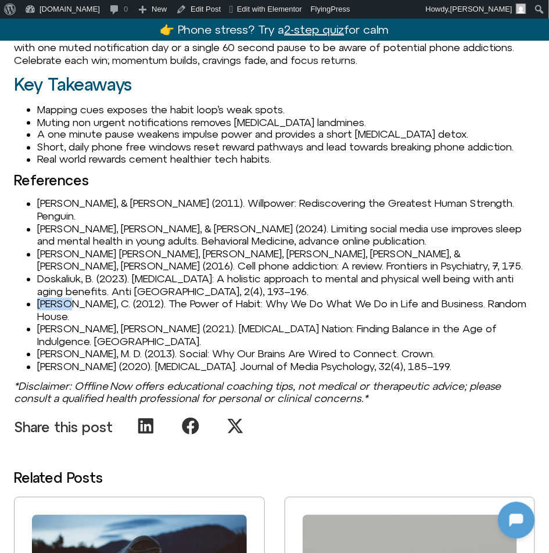
click at [59, 298] on li "[PERSON_NAME], C. (2012). The Power of Habit: Why We Do What We Do in Life and …" at bounding box center [286, 310] width 498 height 25
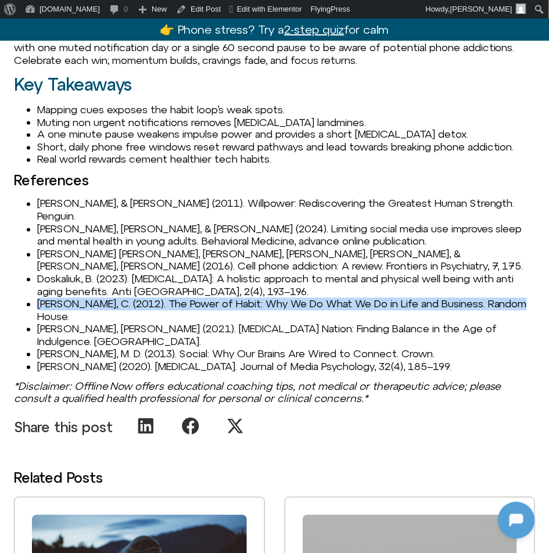
drag, startPoint x: 37, startPoint y: 291, endPoint x: 534, endPoint y: 291, distance: 497.0
click at [489, 298] on li "[PERSON_NAME], C. (2012). The Power of Habit: Why We Do What We Do in Life and …" at bounding box center [286, 310] width 498 height 25
copy li "[PERSON_NAME], C. (2012). The Power of Habit: Why We Do What We Do in Life and …"
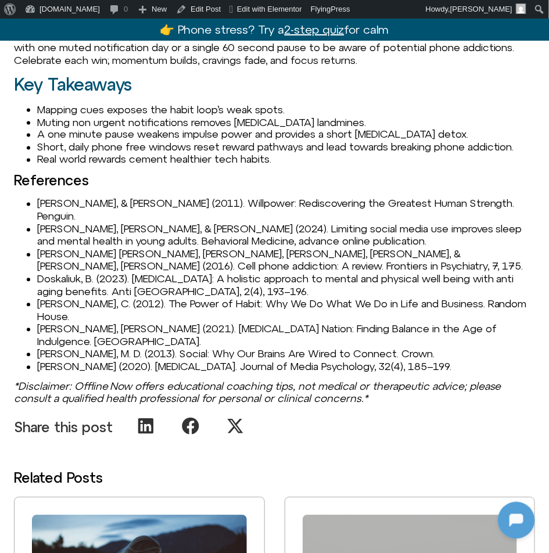
click at [53, 273] on li "Doskaliuk, B. (2023). [MEDICAL_DATA]: A holistic approach to mental and physica…" at bounding box center [286, 285] width 498 height 25
drag, startPoint x: 87, startPoint y: 291, endPoint x: 37, endPoint y: 290, distance: 49.4
click at [38, 298] on li "[PERSON_NAME], C. (2012). The Power of Habit: Why We Do What We Do in Life and …" at bounding box center [286, 310] width 498 height 25
copy li "[PERSON_NAME], C."
click at [71, 323] on li "[PERSON_NAME], [PERSON_NAME] (2021). [MEDICAL_DATA] Nation: Finding Balance in …" at bounding box center [286, 335] width 498 height 25
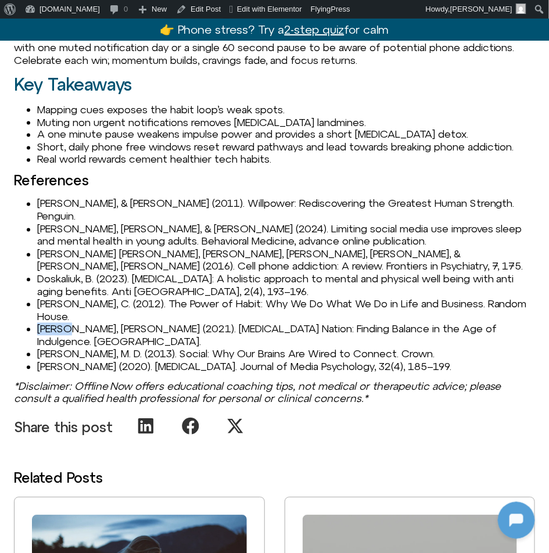
click at [71, 323] on li "[PERSON_NAME], [PERSON_NAME] (2021). [MEDICAL_DATA] Nation: Finding Balance in …" at bounding box center [286, 335] width 498 height 25
copy li "[PERSON_NAME]"
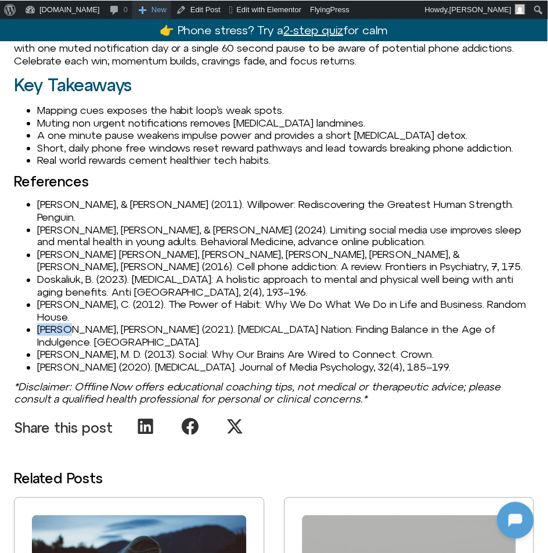
scroll to position [1348, 0]
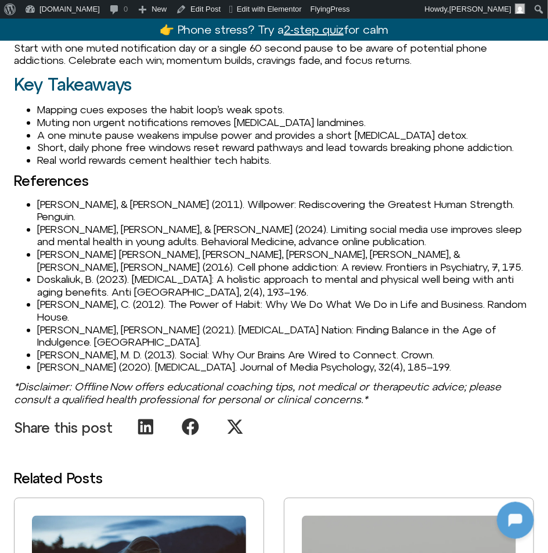
click at [44, 323] on li "[PERSON_NAME], [PERSON_NAME] (2021). [MEDICAL_DATA] Nation: Finding Balance in …" at bounding box center [285, 335] width 497 height 25
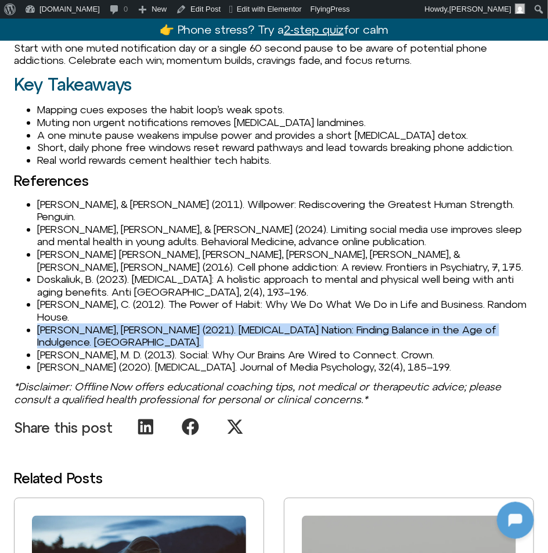
click at [44, 323] on li "[PERSON_NAME], [PERSON_NAME] (2021). [MEDICAL_DATA] Nation: Finding Balance in …" at bounding box center [285, 335] width 497 height 25
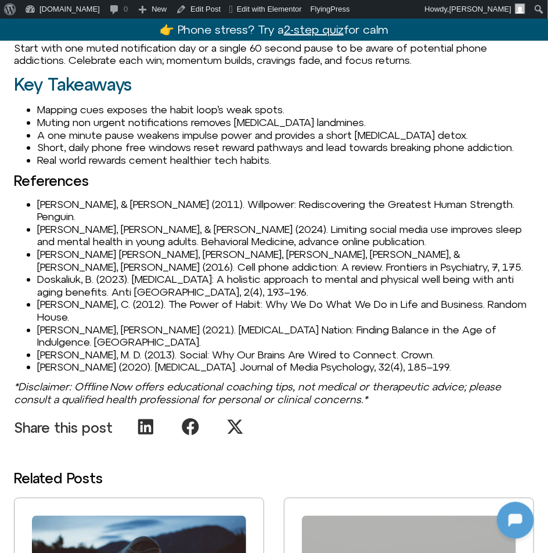
click at [128, 348] on li "[PERSON_NAME], M. D. (2013). Social: Why Our Brains Are Wired to Connect. Crown." at bounding box center [285, 354] width 497 height 13
drag, startPoint x: 91, startPoint y: 308, endPoint x: 36, endPoint y: 307, distance: 55.2
click at [36, 307] on ul "[PERSON_NAME], & [PERSON_NAME] (2011). Willpower: Rediscovering the Greatest Hu…" at bounding box center [274, 285] width 520 height 175
click at [52, 348] on li "[PERSON_NAME], M. D. (2013). Social: Why Our Brains Are Wired to Connect. Crown." at bounding box center [285, 354] width 497 height 13
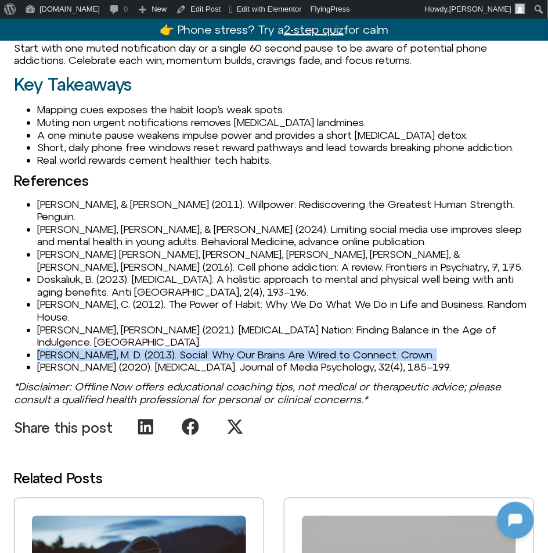
click at [52, 348] on li "[PERSON_NAME], M. D. (2013). Social: Why Our Brains Are Wired to Connect. Crown." at bounding box center [285, 354] width 497 height 13
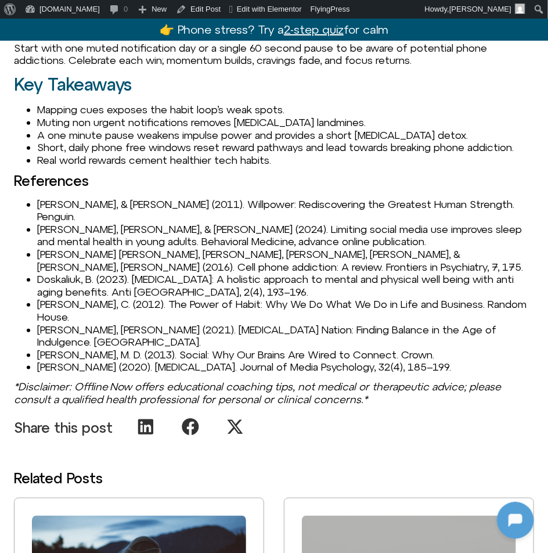
click at [46, 361] on li "[PERSON_NAME] (2020). [MEDICAL_DATA]. Journal of Media Psychology, 32(4), 185–1…" at bounding box center [285, 367] width 497 height 13
